Goal: Check status: Check status

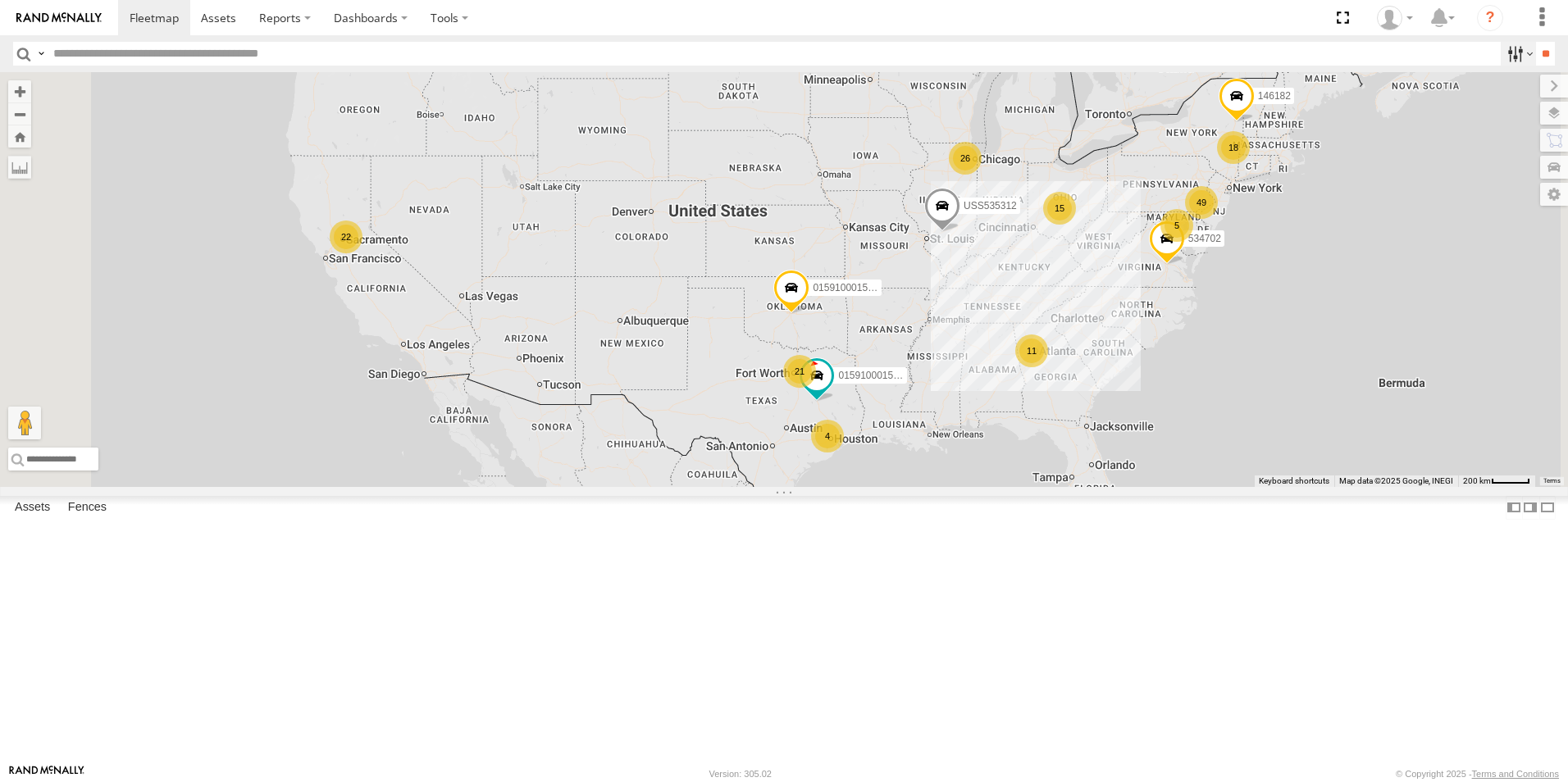
click at [1513, 53] on label at bounding box center [1518, 54] width 35 height 24
click at [0, 0] on span "[GEOGRAPHIC_DATA]" at bounding box center [0, 0] width 0 height 0
click at [1544, 56] on input "**" at bounding box center [1545, 54] width 19 height 24
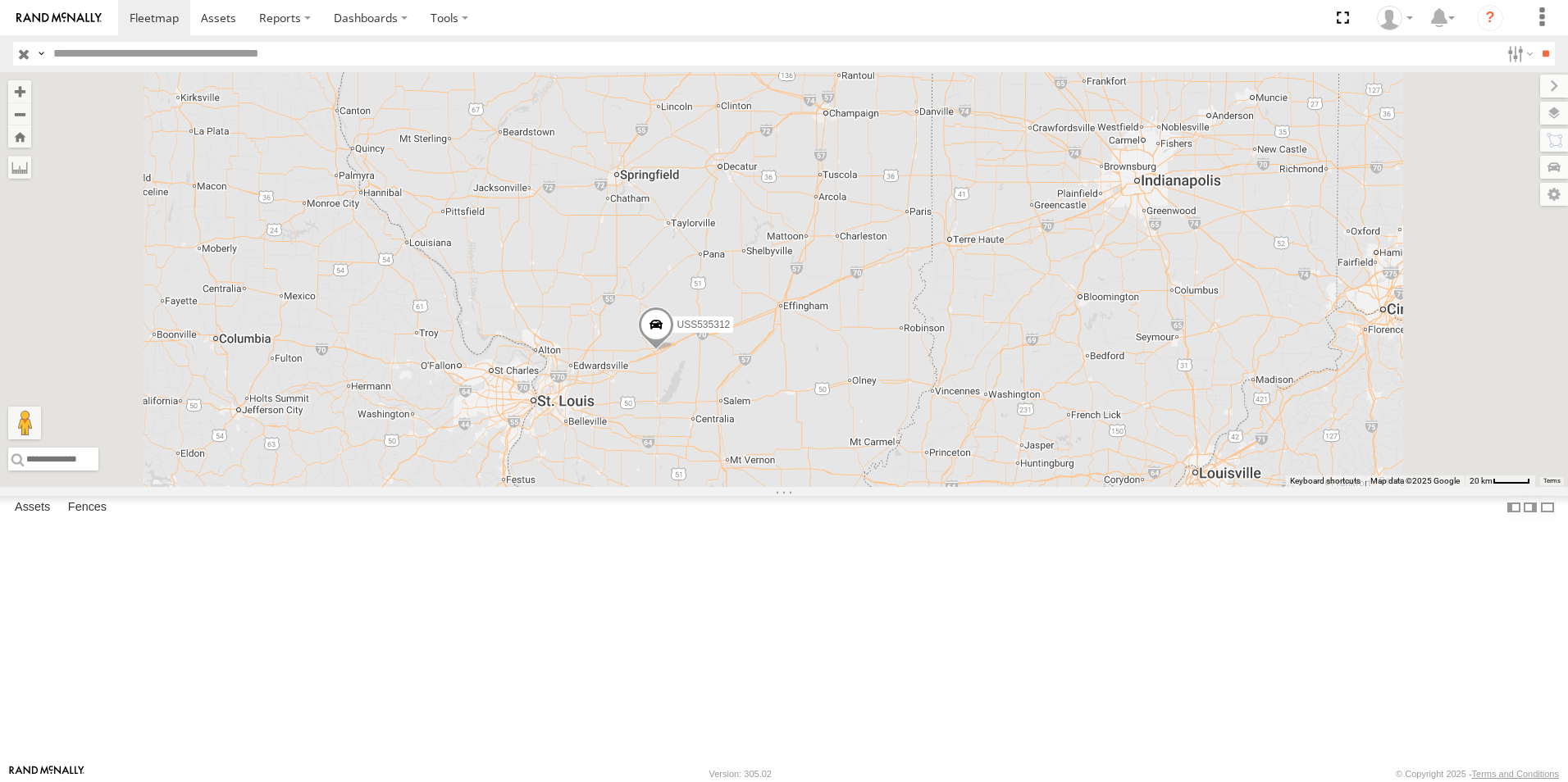
drag, startPoint x: 937, startPoint y: 520, endPoint x: 932, endPoint y: 286, distance: 234.1
click at [932, 286] on div "USS535312 19 USS535311 2 2 USS536103 USS 365111" at bounding box center [784, 279] width 1568 height 415
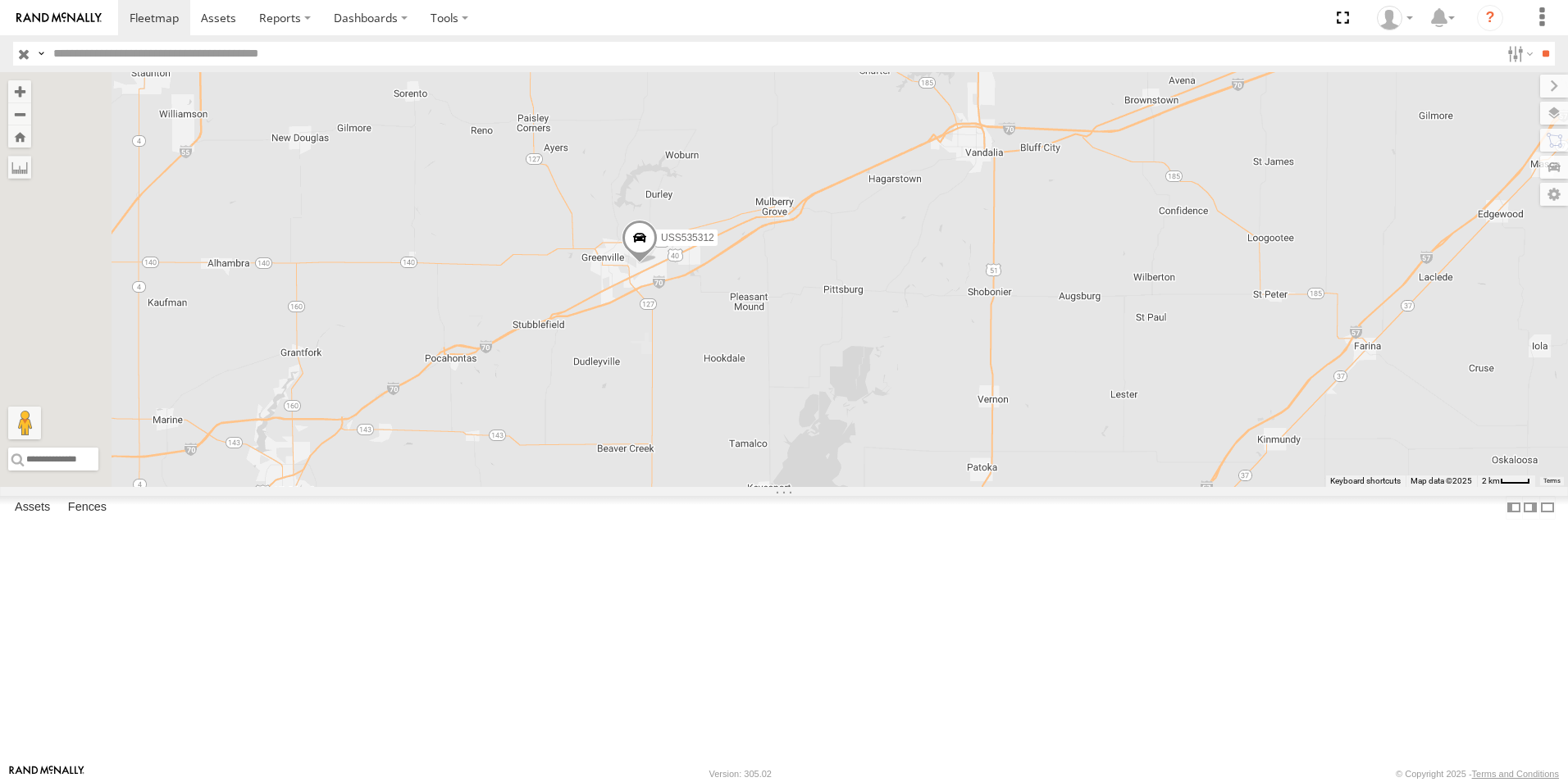
drag, startPoint x: 815, startPoint y: 387, endPoint x: 906, endPoint y: 546, distance: 183.2
click at [906, 487] on div "USS535312 USS535311 USS536103 USS 365111" at bounding box center [784, 279] width 1568 height 415
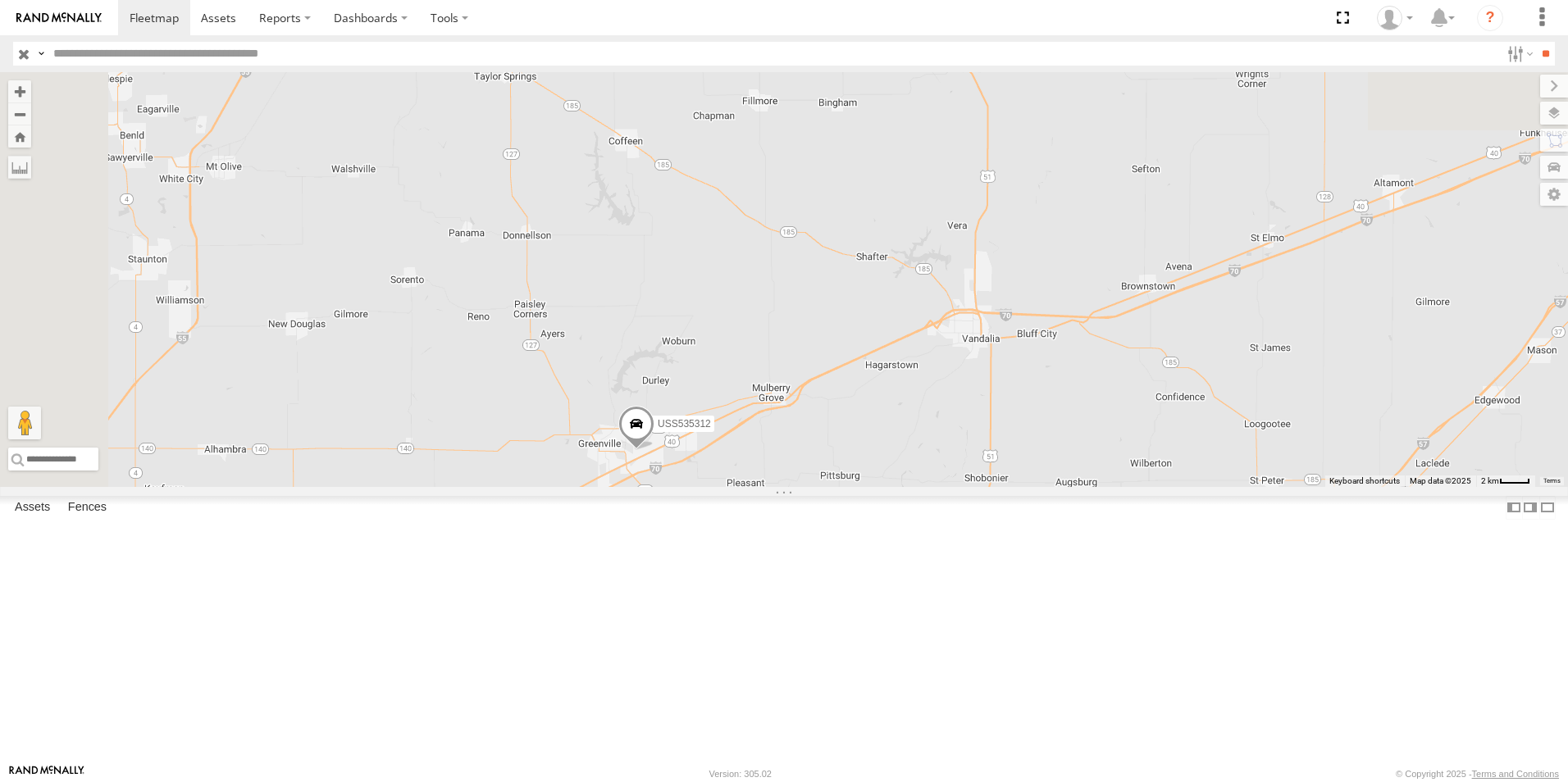
drag, startPoint x: 1115, startPoint y: 254, endPoint x: 906, endPoint y: 632, distance: 431.9
click at [910, 487] on div "USS535312 USS535311 USS536103 USS 365111" at bounding box center [784, 279] width 1568 height 415
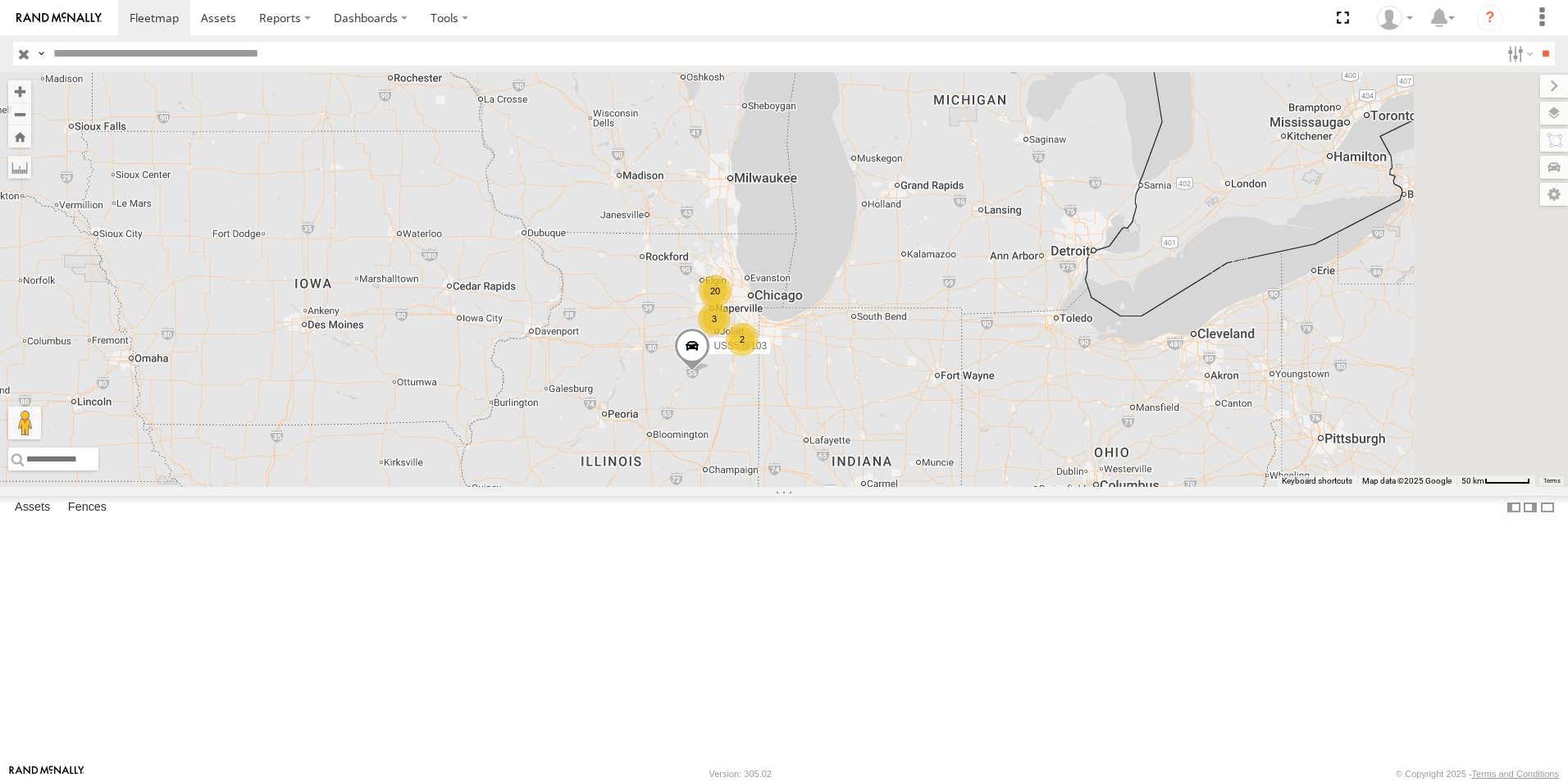
drag, startPoint x: 943, startPoint y: 484, endPoint x: 884, endPoint y: 554, distance: 91.5
click at [876, 487] on div "USS535312 USS536103 20 3 2" at bounding box center [784, 279] width 1568 height 415
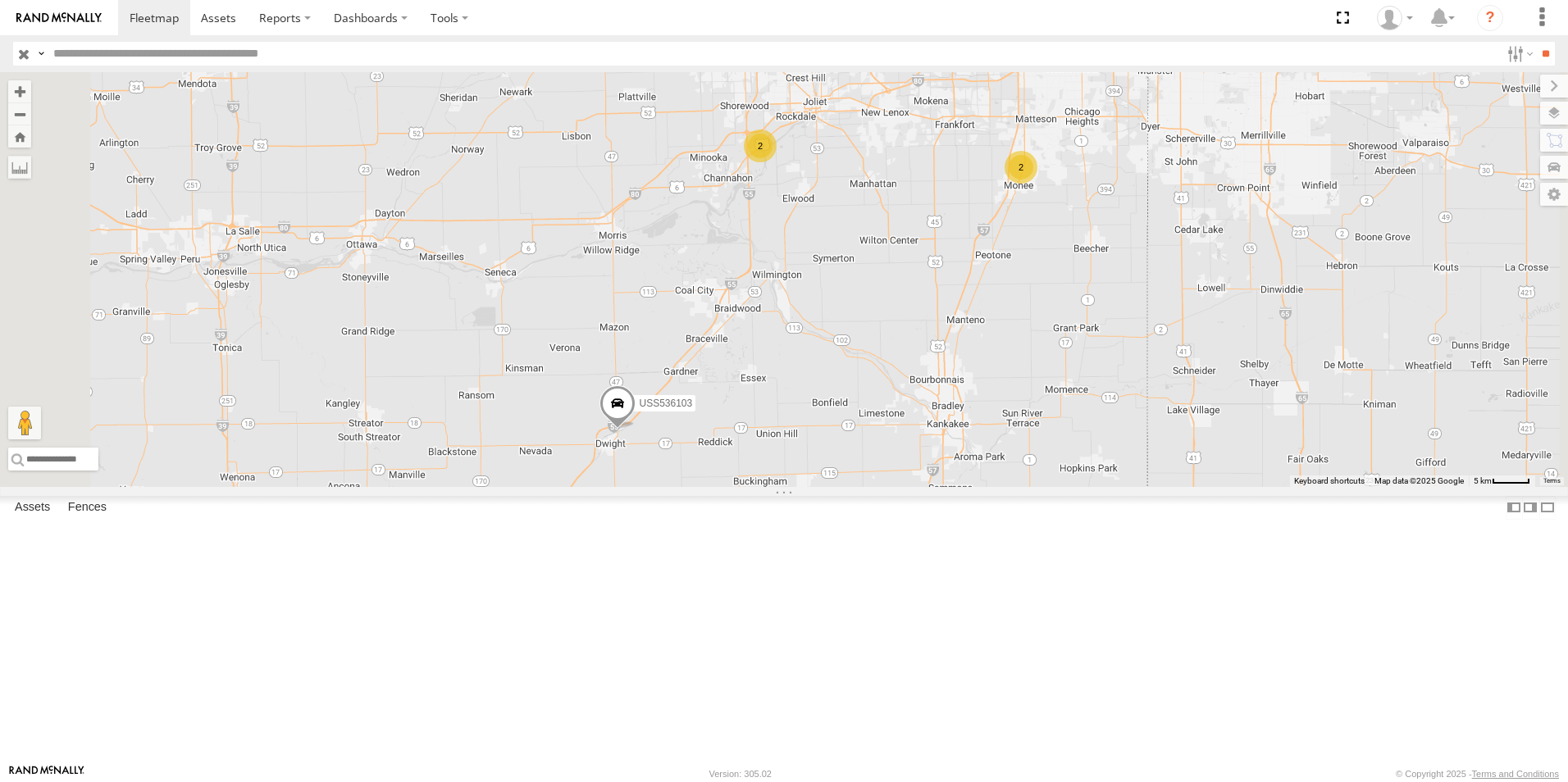
drag, startPoint x: 871, startPoint y: 625, endPoint x: 958, endPoint y: 562, distance: 107.4
click at [958, 487] on div "USS535312 USS536103 USS535311 2 2" at bounding box center [784, 279] width 1568 height 415
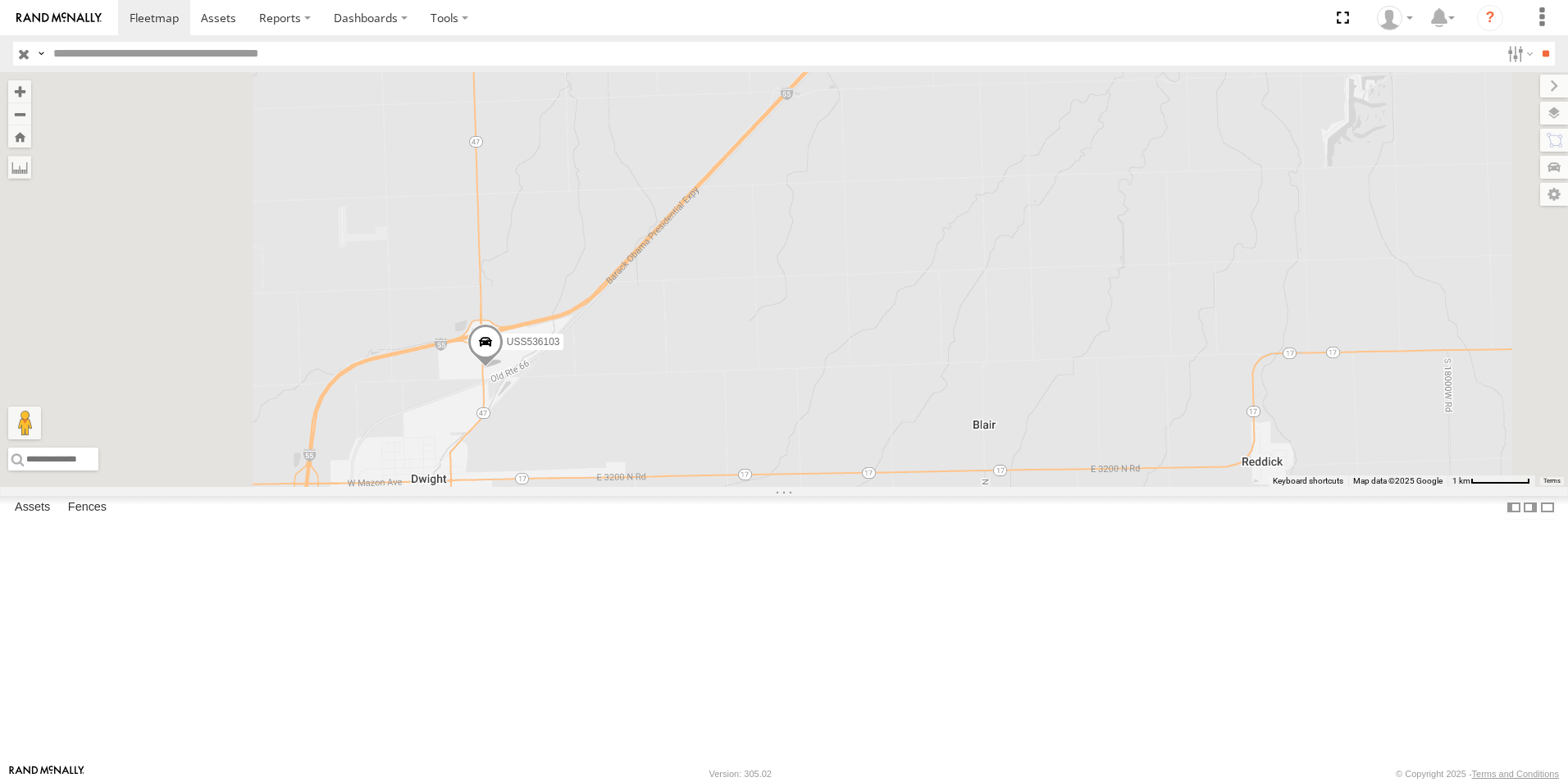
drag, startPoint x: 622, startPoint y: 595, endPoint x: 840, endPoint y: 612, distance: 218.7
click at [840, 487] on div "USS535312 USS536103 USS535311" at bounding box center [784, 279] width 1568 height 415
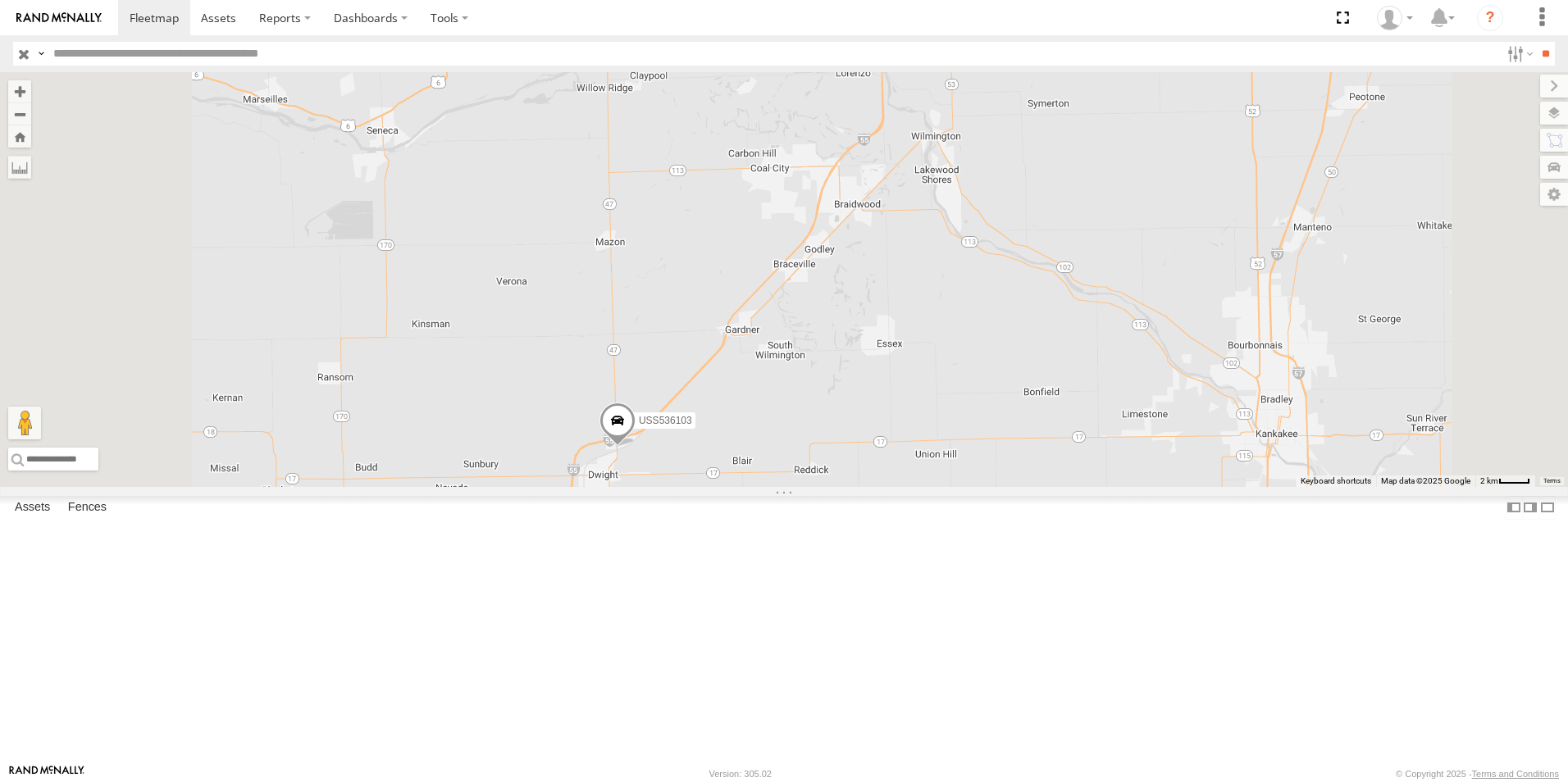
click at [635, 447] on span at bounding box center [617, 424] width 36 height 44
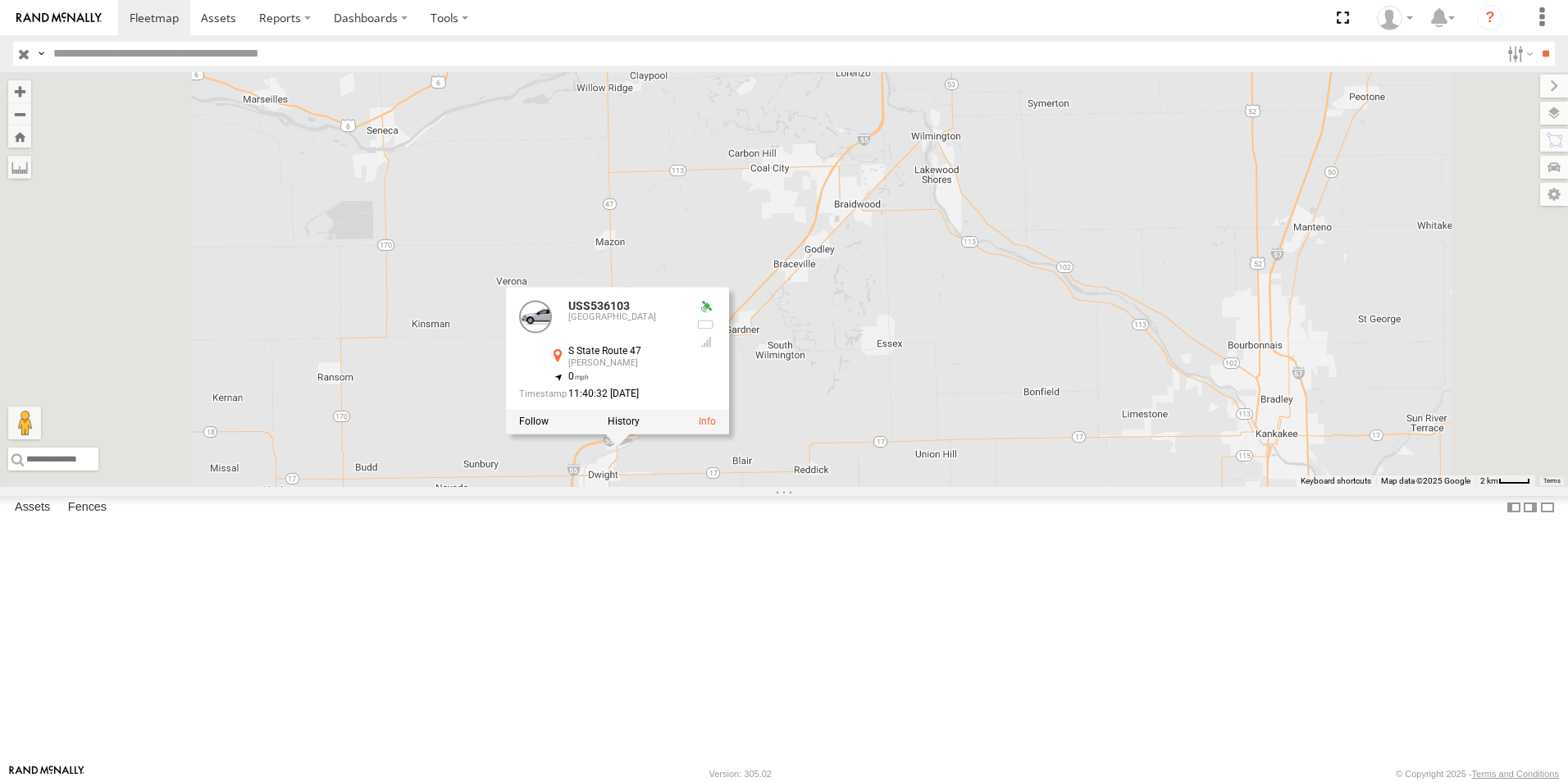
click at [840, 487] on div "USS535312 USS536103 USS535311 USS536103 Chicago S State Route 47 [PERSON_NAME] …" at bounding box center [784, 279] width 1568 height 415
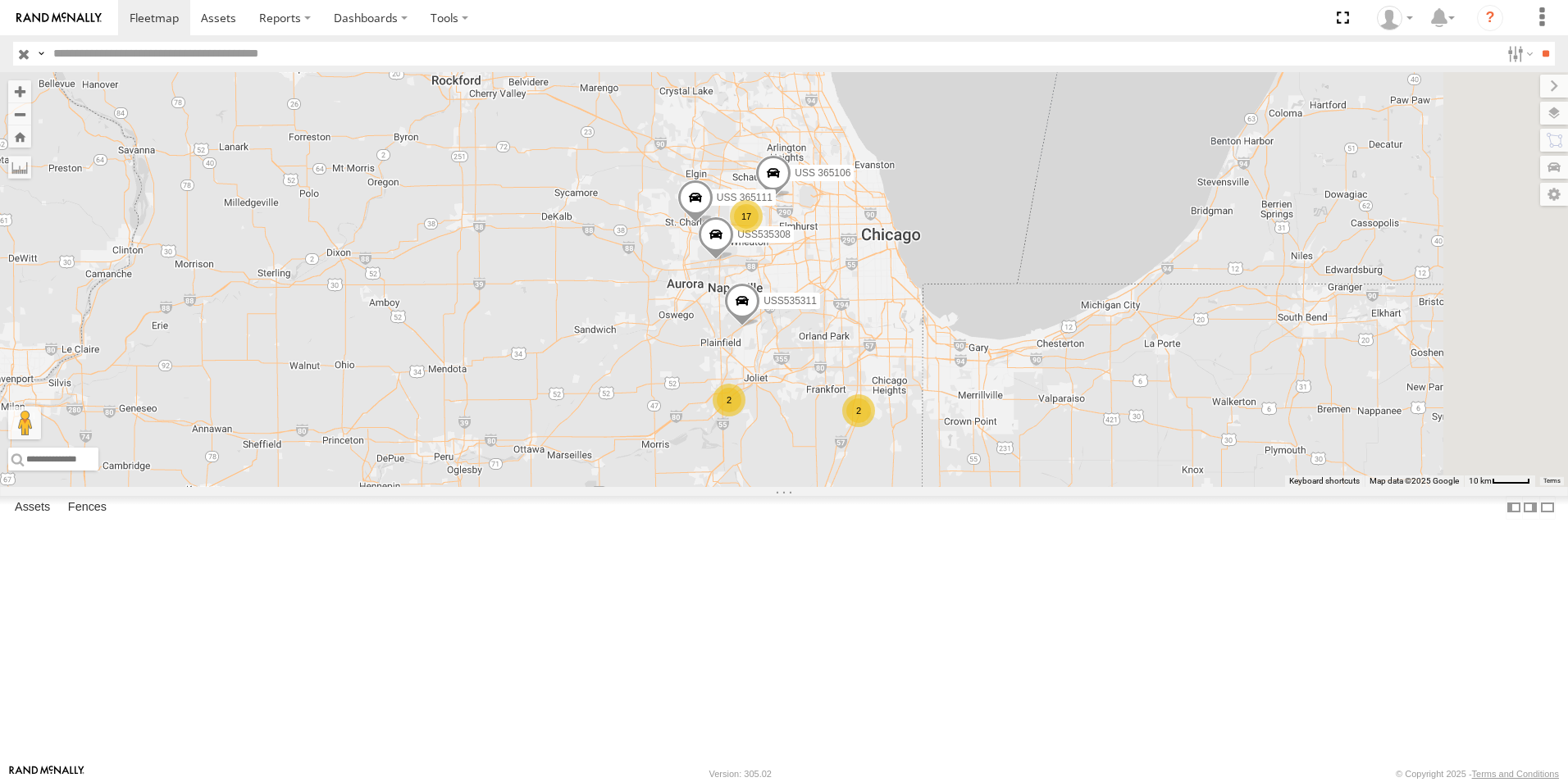
drag, startPoint x: 974, startPoint y: 455, endPoint x: 928, endPoint y: 586, distance: 138.8
click at [928, 487] on div "USS535312 USS536103 USS535311 USS535308 17 2 2 USS 365106 USS 365111" at bounding box center [784, 279] width 1568 height 415
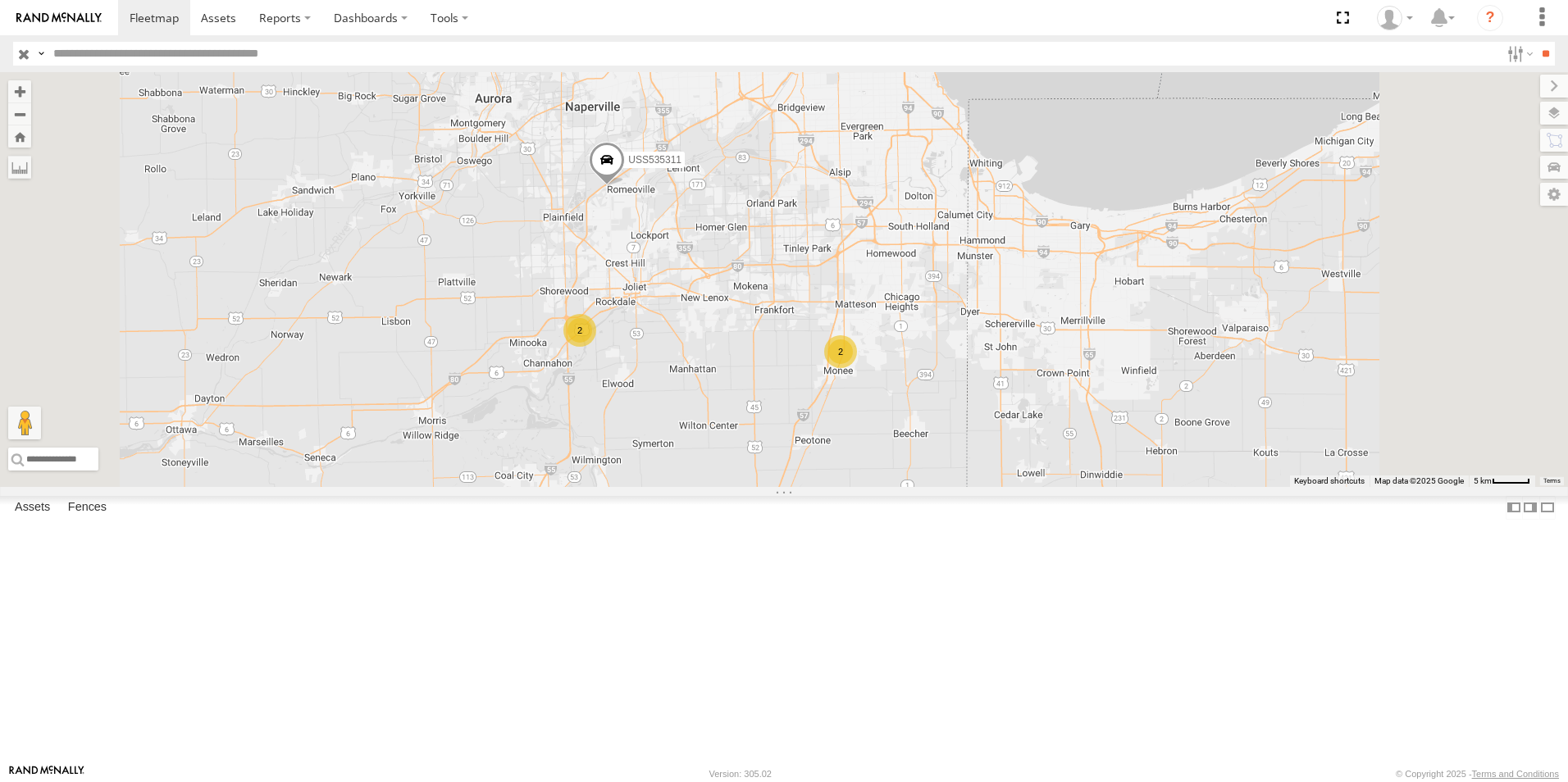
drag, startPoint x: 996, startPoint y: 603, endPoint x: 928, endPoint y: 530, distance: 99.8
click at [928, 487] on div "USS535312 USS536103 USS535311 USS535308 USS 365106 USS 365111 17 2 2" at bounding box center [784, 279] width 1568 height 415
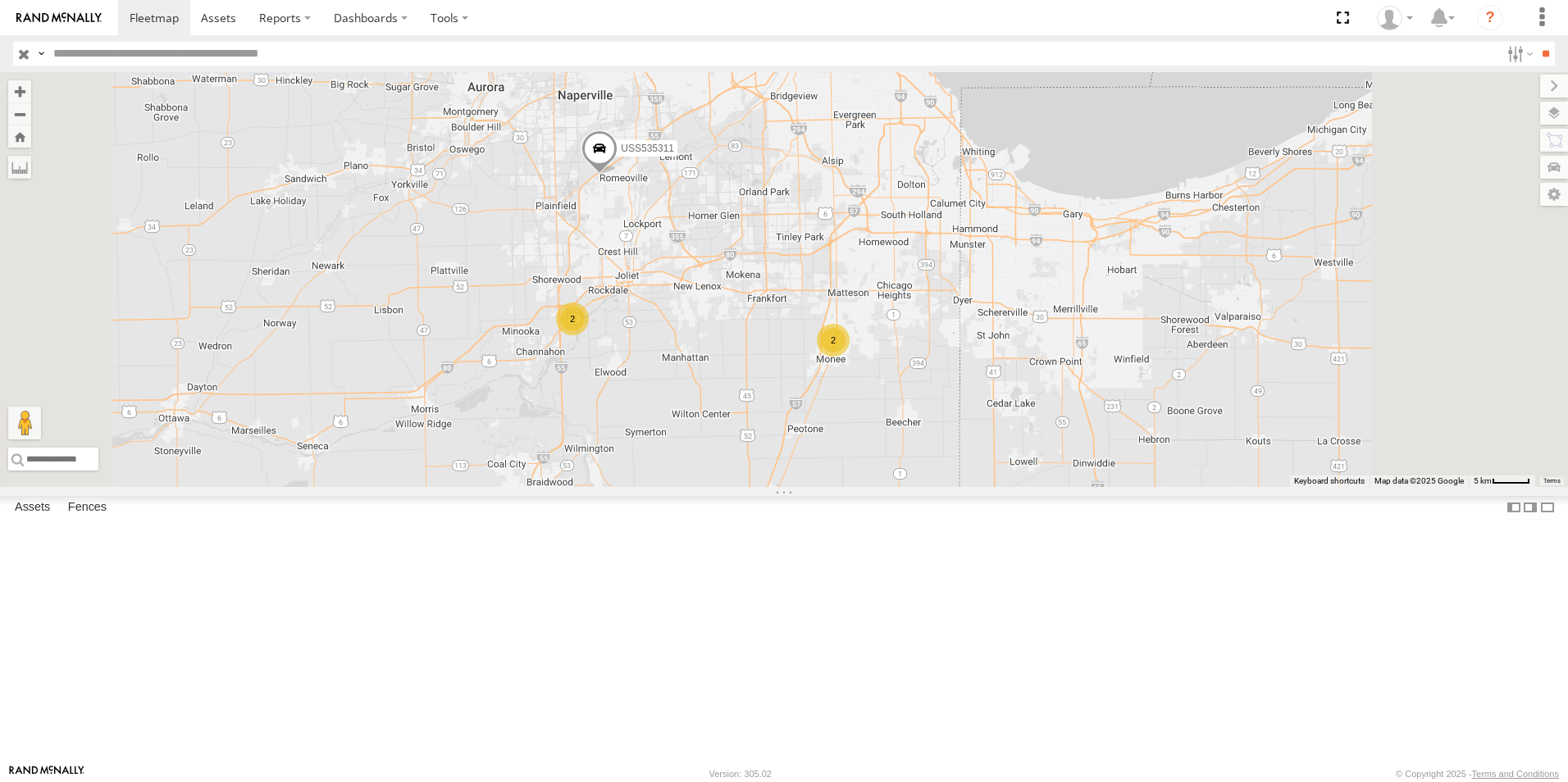
click at [849, 357] on div "2" at bounding box center [833, 340] width 33 height 33
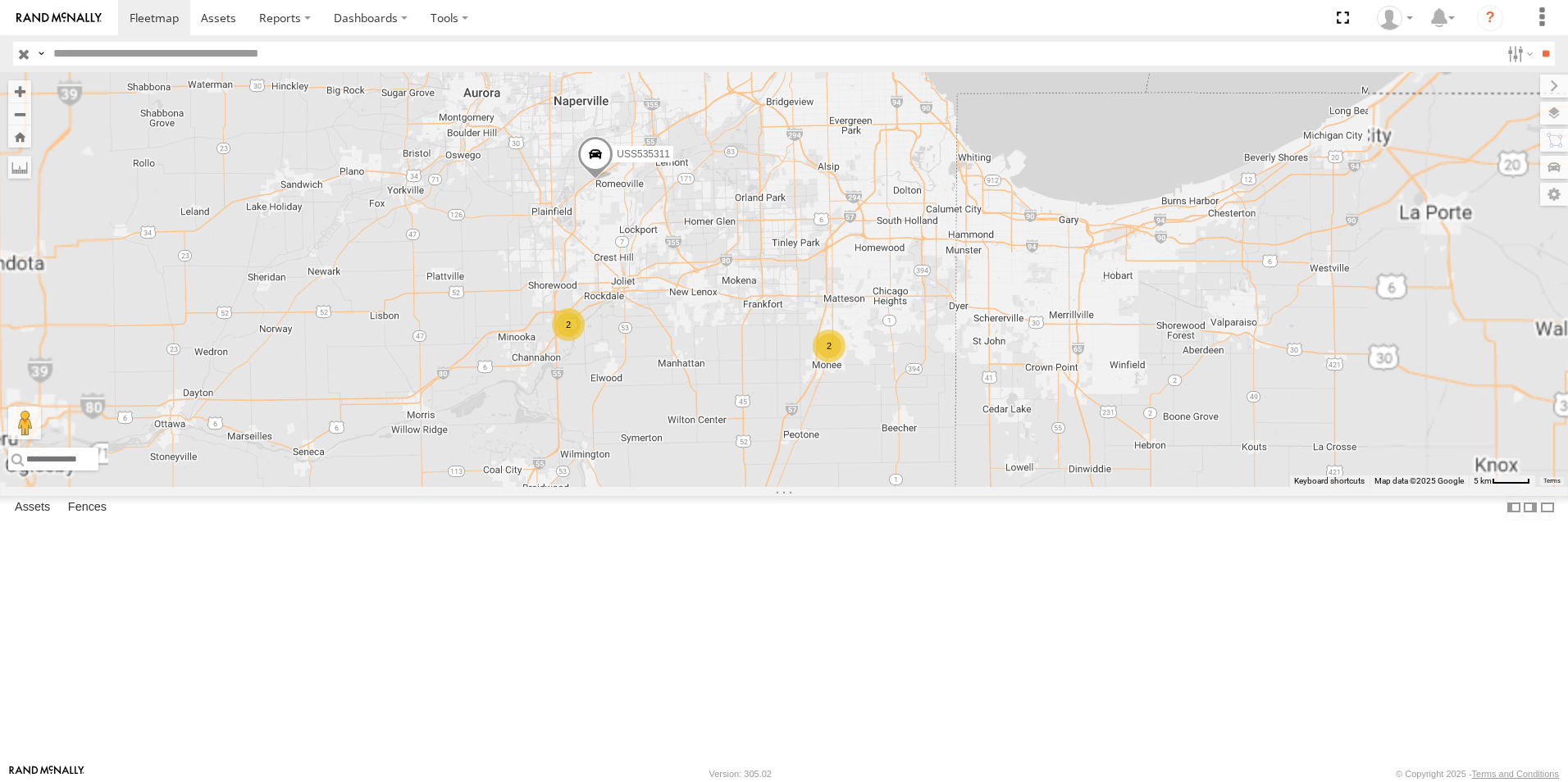
click at [585, 341] on div "2" at bounding box center [568, 324] width 33 height 33
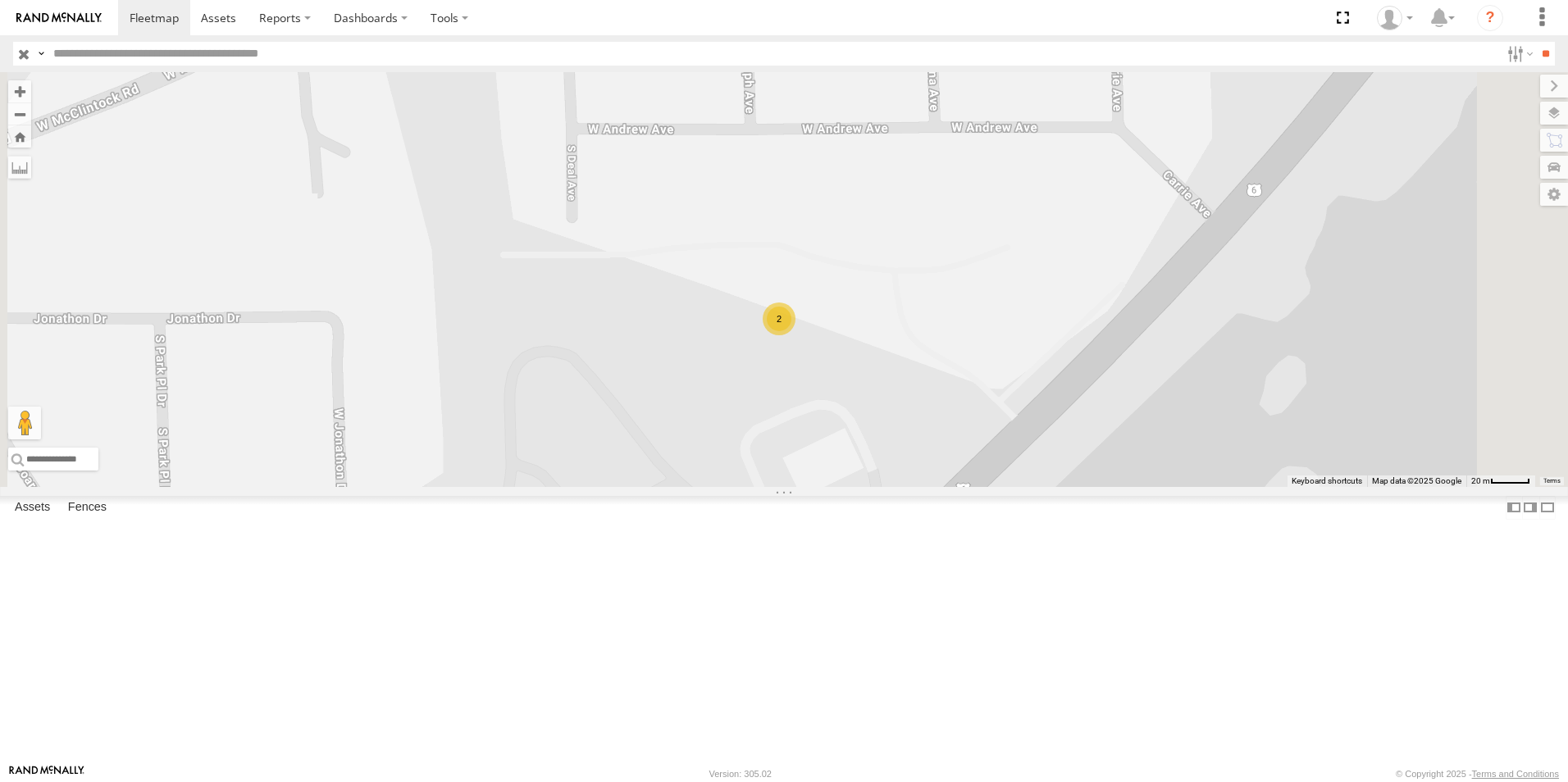
drag, startPoint x: 1060, startPoint y: 450, endPoint x: 1000, endPoint y: 608, distance: 169.0
click at [1002, 487] on div "USS535312 USS536103 USS535311 USS535308 USS 365106 USS 365111 2" at bounding box center [784, 279] width 1568 height 415
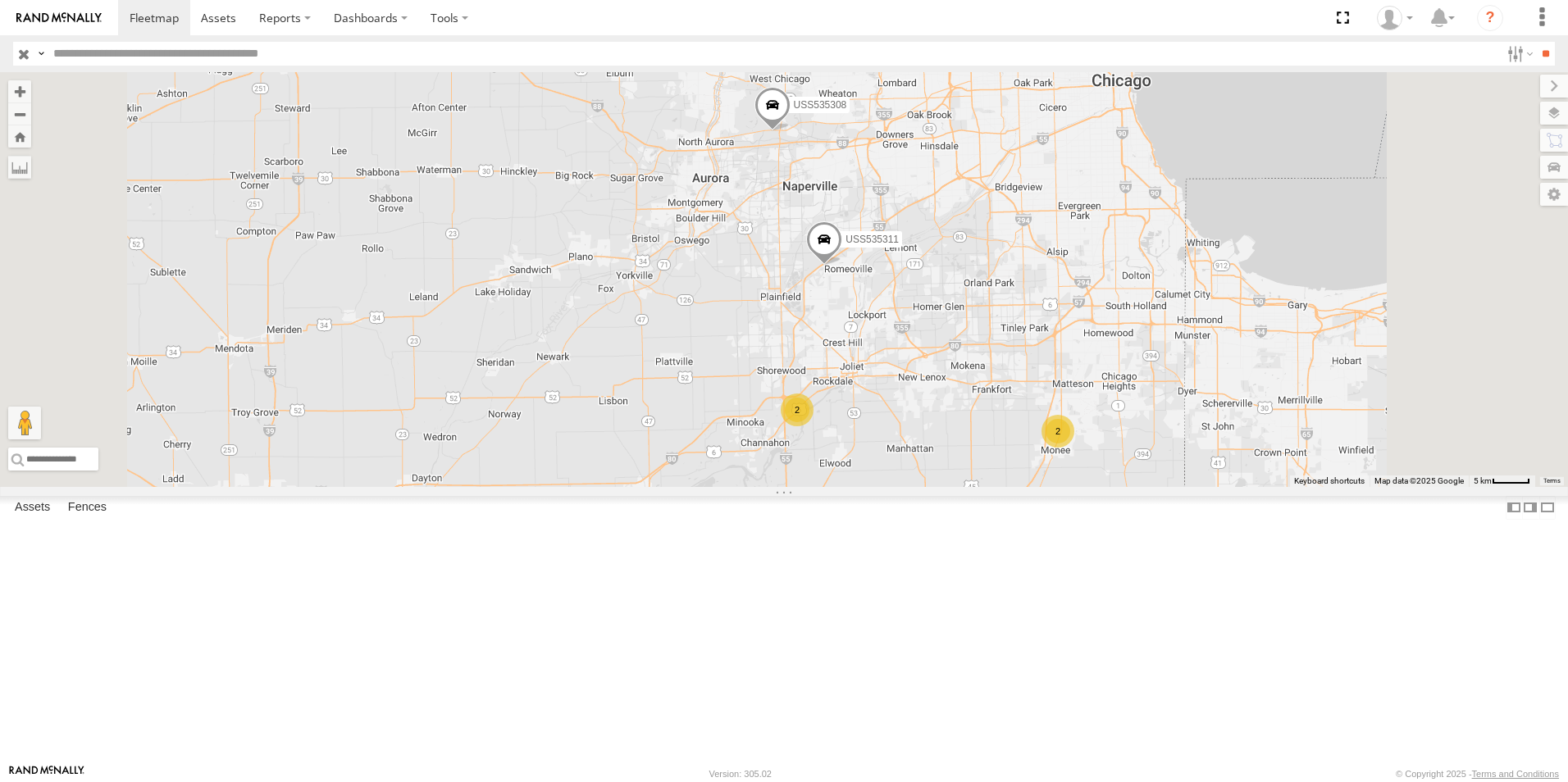
click at [842, 266] on span at bounding box center [824, 243] width 36 height 44
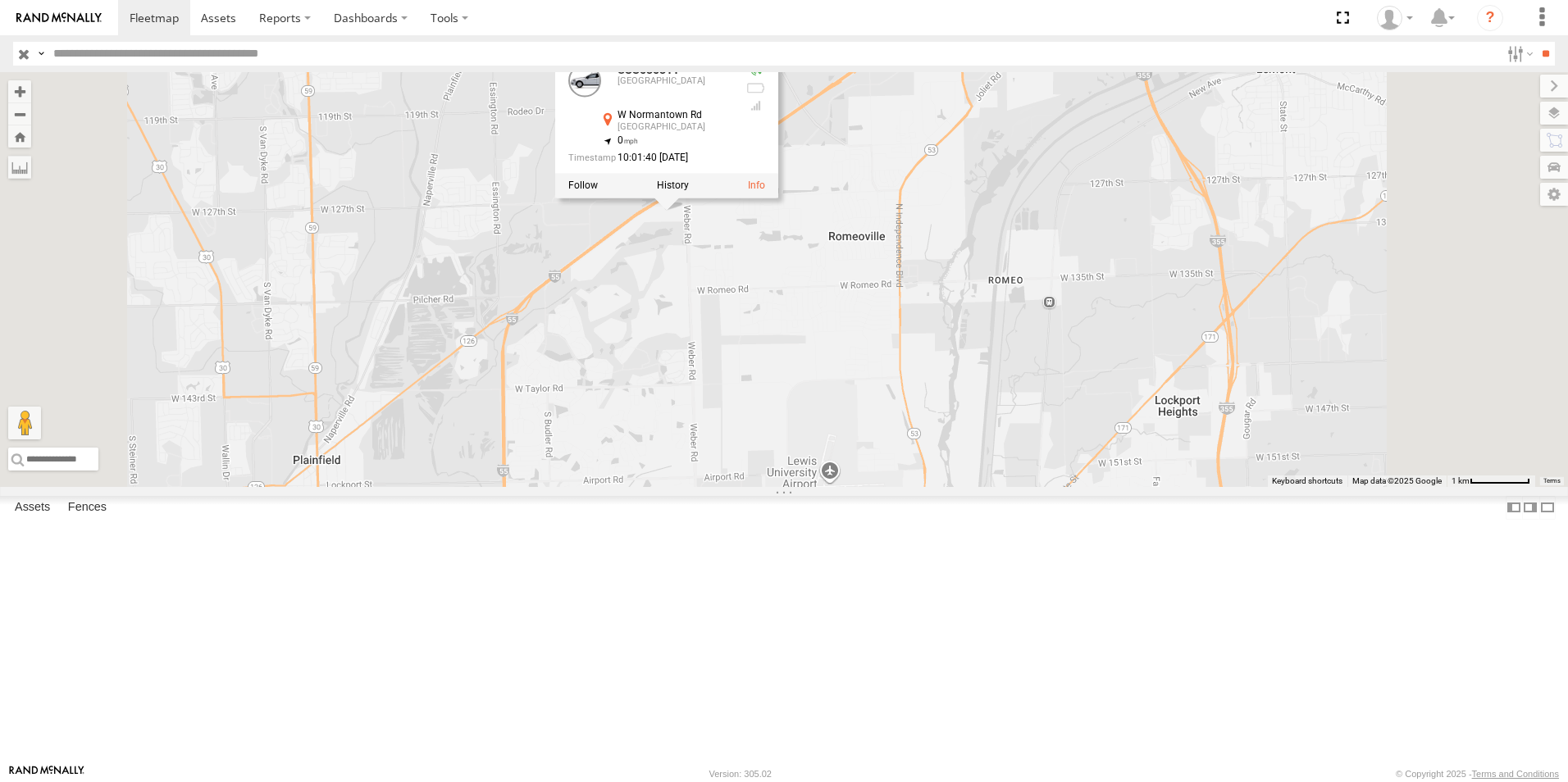
drag, startPoint x: 973, startPoint y: 408, endPoint x: 992, endPoint y: 475, distance: 69.6
click at [992, 475] on div "USS535312 USS536103 USS535311 USS535308 USS 365106 USS 365111 USS535311 [GEOGRA…" at bounding box center [784, 279] width 1568 height 415
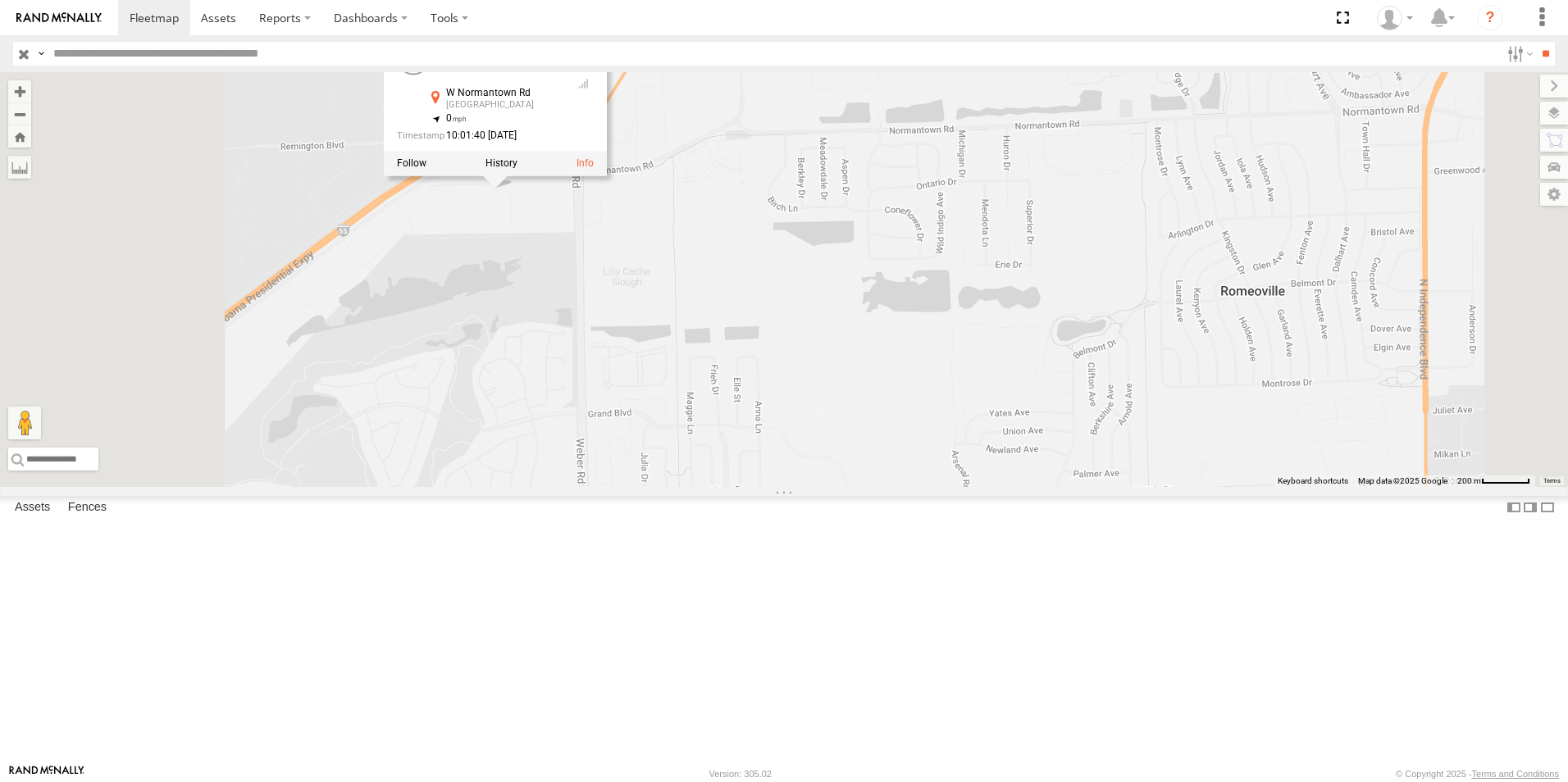
drag, startPoint x: 896, startPoint y: 410, endPoint x: 1058, endPoint y: 510, distance: 190.4
click at [1063, 487] on div "USS535312 USS536103 USS535311 USS535308 USS 365106 USS 365111 USS535311 [GEOGRA…" at bounding box center [784, 279] width 1568 height 415
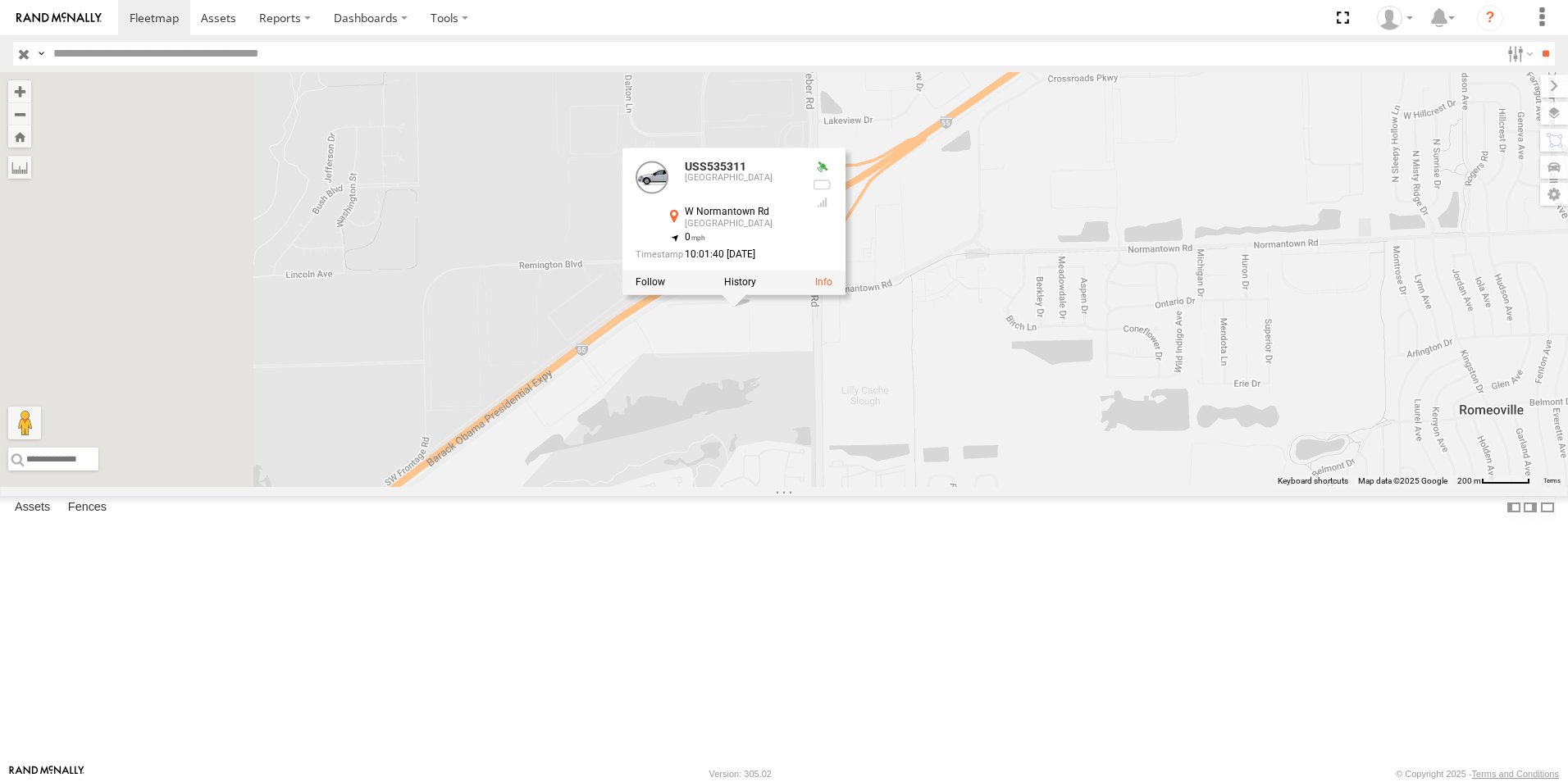
click at [1034, 479] on div "USS535312 USS536103 USS535311 USS535308 USS 365106 USS 365111 USS535311 [GEOGRA…" at bounding box center [784, 279] width 1568 height 415
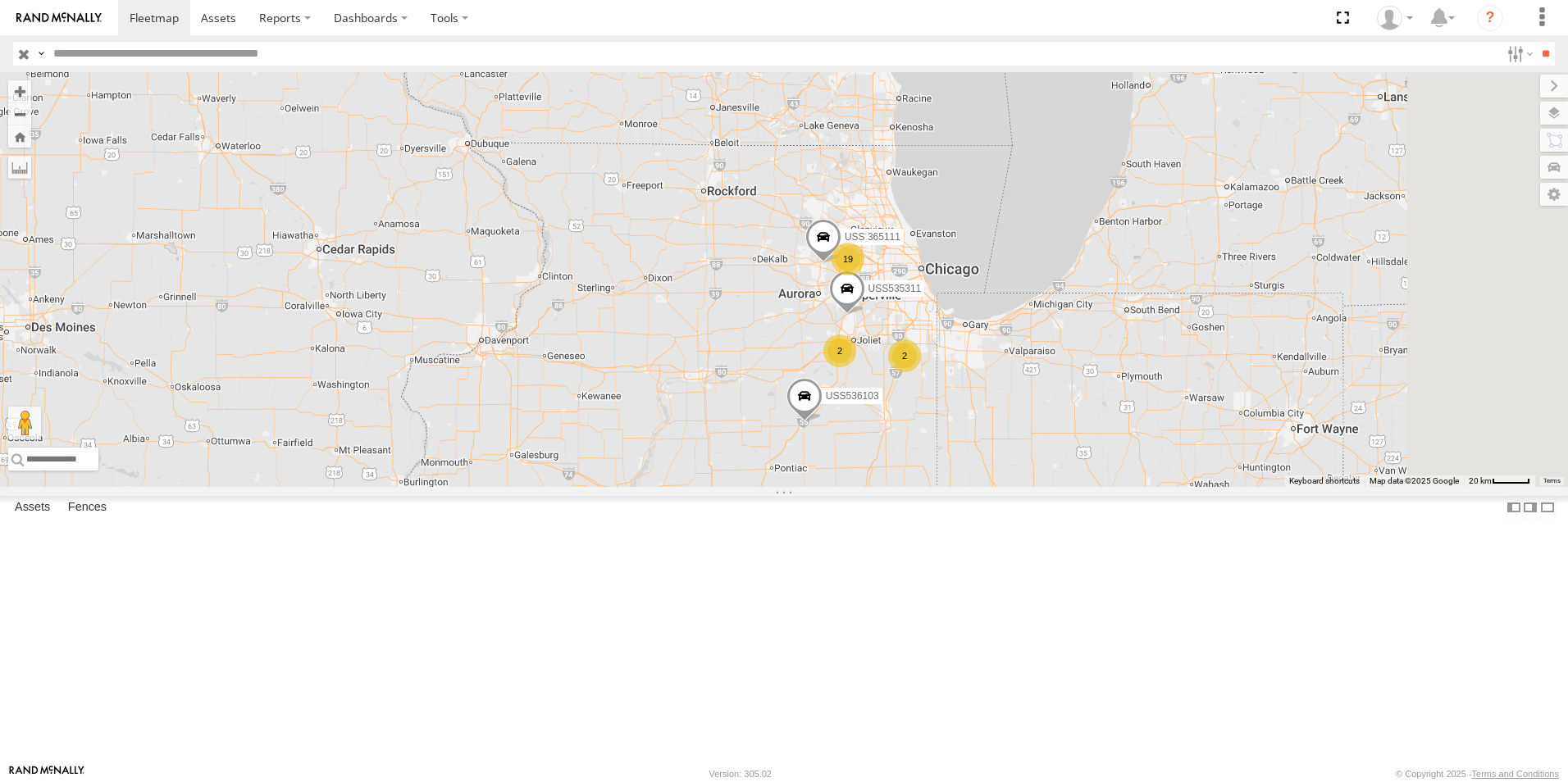
drag, startPoint x: 1144, startPoint y: 576, endPoint x: 1055, endPoint y: 514, distance: 108.5
click at [1055, 487] on div "USS535312 USS536103 USS535311 USS 365111 19 2 2" at bounding box center [784, 279] width 1568 height 415
click at [919, 374] on div "2" at bounding box center [902, 357] width 33 height 33
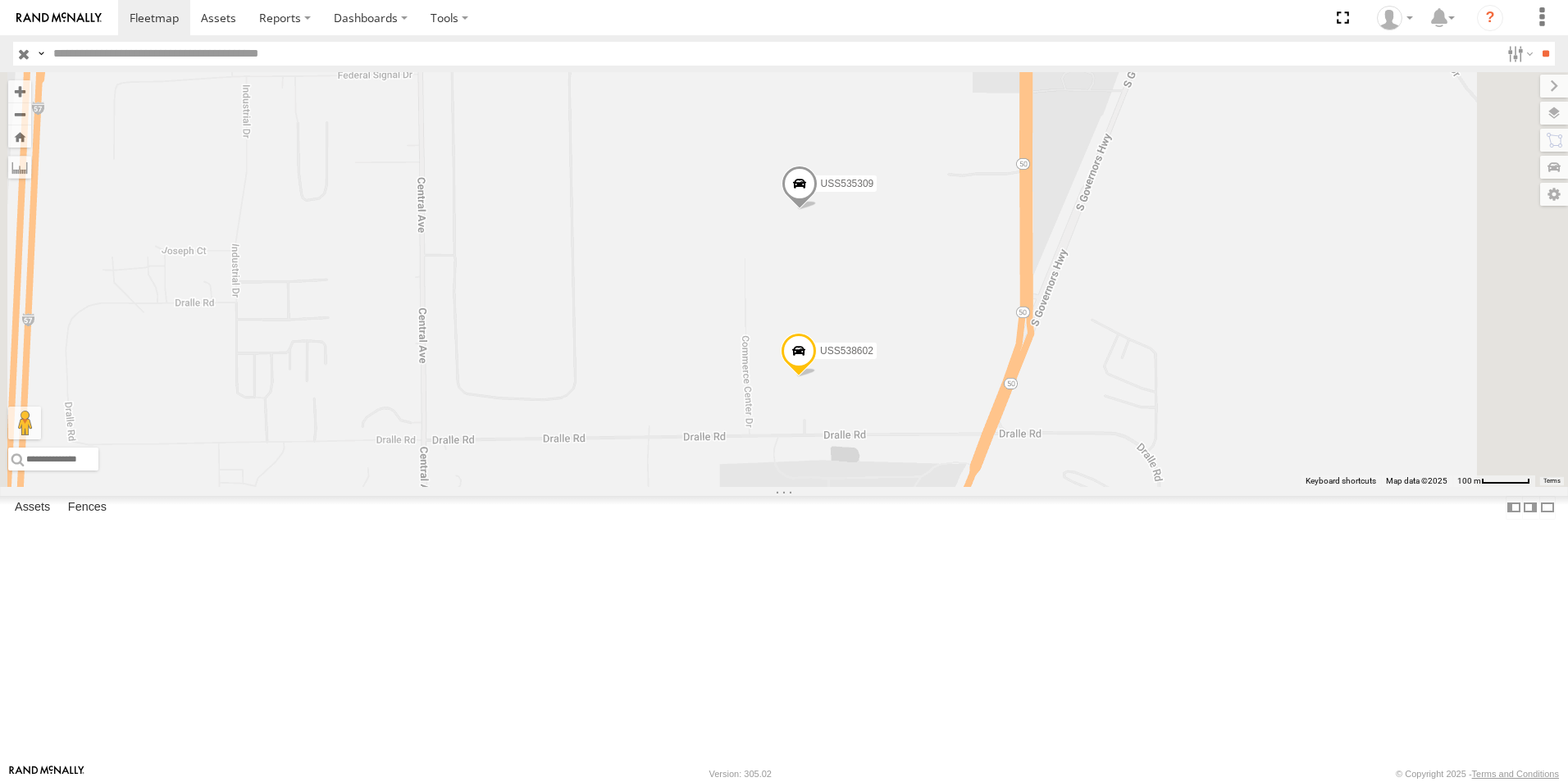
drag, startPoint x: 1114, startPoint y: 296, endPoint x: 1063, endPoint y: 375, distance: 94.0
click at [1063, 375] on div "USS535312 USS536103 USS535311 USS 365111 USS538602 USS535309" at bounding box center [784, 279] width 1568 height 415
